Goal: Check status: Check status

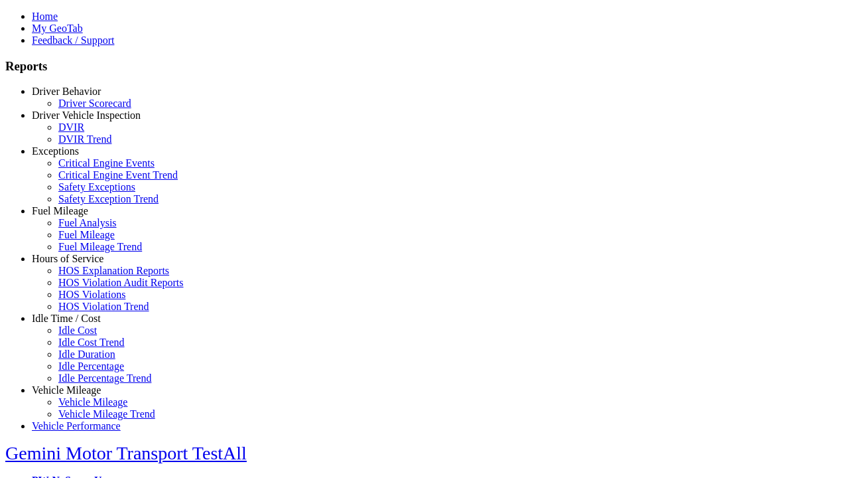
click at [76, 157] on link "Exceptions" at bounding box center [55, 150] width 47 height 11
click at [86, 169] on link "Critical Engine Events" at bounding box center [106, 162] width 96 height 11
type input "*********"
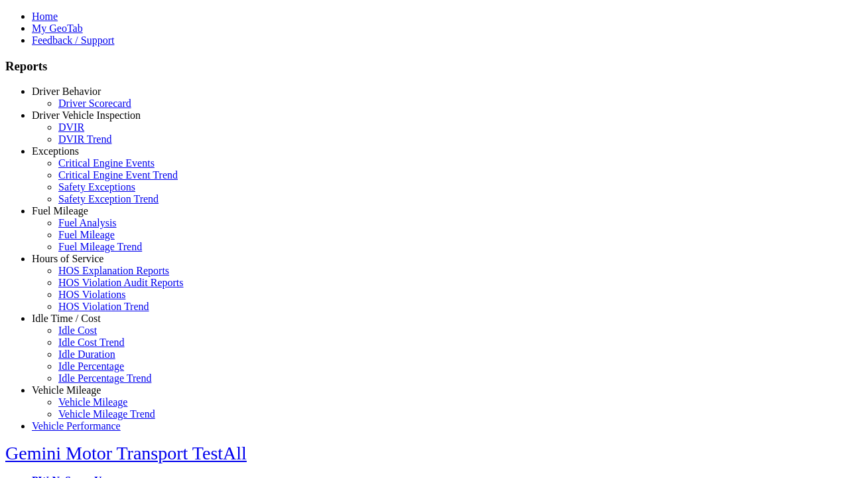
type input "**********"
